Goal: Information Seeking & Learning: Learn about a topic

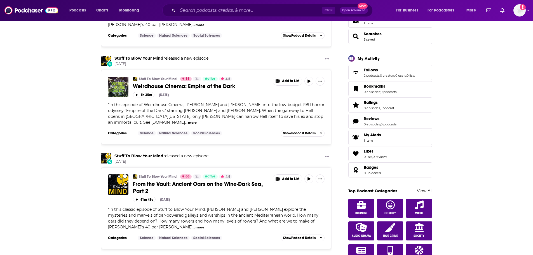
scroll to position [140, 0]
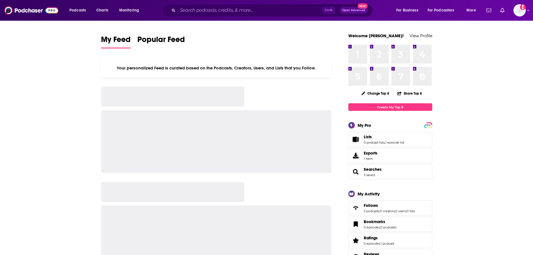
click at [196, 10] on input "Search podcasts, credits, & more..." at bounding box center [250, 10] width 144 height 9
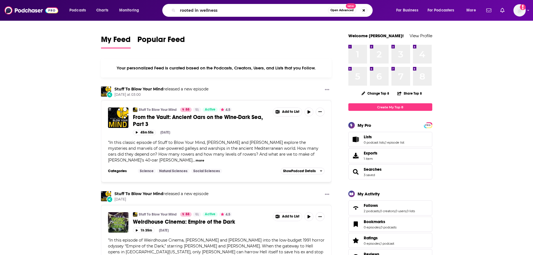
type input "rooted in wellness"
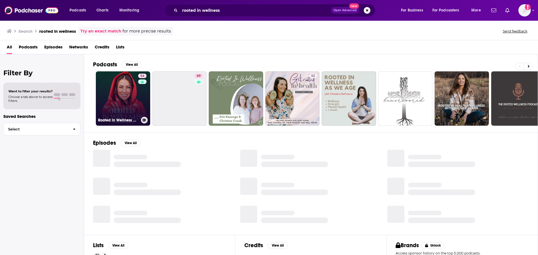
click at [105, 94] on link "54 Rooted in Wellness with [PERSON_NAME]" at bounding box center [123, 98] width 54 height 54
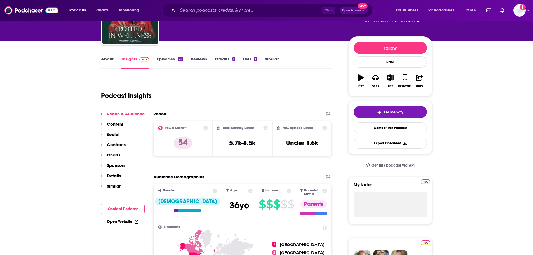
scroll to position [56, 0]
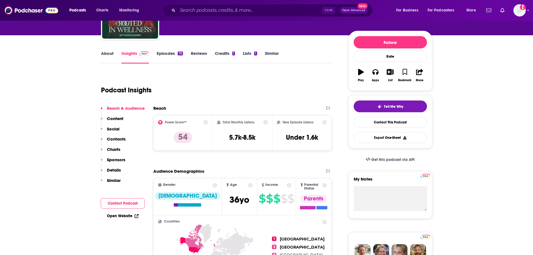
click at [244, 146] on div "Total Monthly Listens 5.7k-8.5k" at bounding box center [242, 133] width 51 height 26
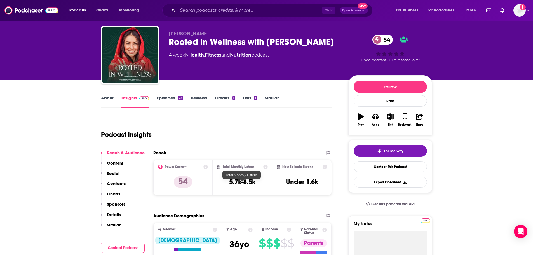
scroll to position [84, 0]
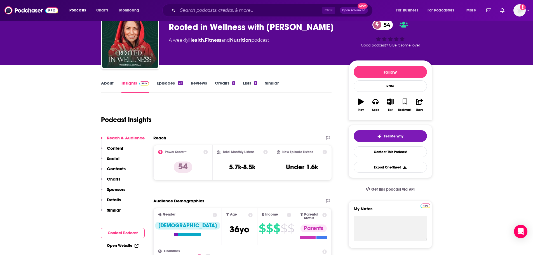
scroll to position [0, 0]
